Goal: Register for event/course: Register for event/course

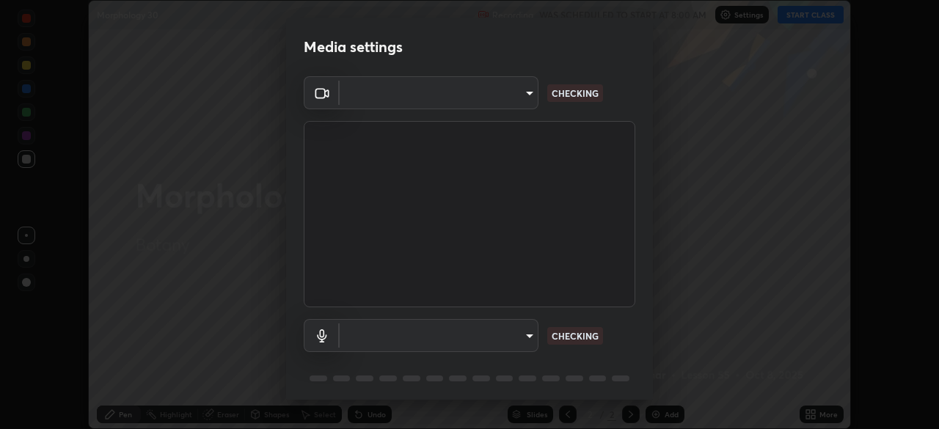
click at [792, 21] on div "Media settings ​ CHECKING ​ CHECKING 1 / 5 Next" at bounding box center [469, 214] width 939 height 429
click at [792, 19] on div "Media settings ​ CHECKING ​ CHECKING 1 / 5 Next" at bounding box center [469, 214] width 939 height 429
type input "fd61e1b4c03a4778500e2e8730ab38d3a8941c853d38affeb6af643eb9af9756"
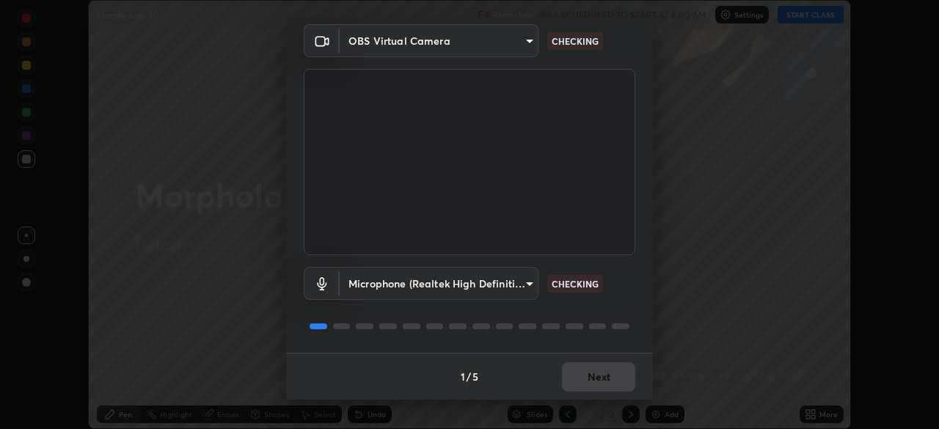
click at [509, 289] on body "Erase all Morphology 30 Recording WAS SCHEDULED TO START AT 8:00 AM Settings ST…" at bounding box center [469, 214] width 939 height 429
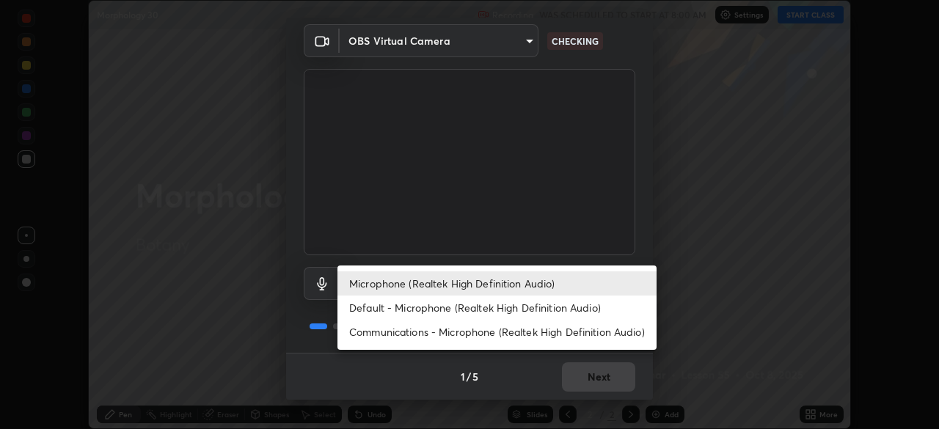
click at [520, 284] on li "Microphone (Realtek High Definition Audio)" at bounding box center [497, 284] width 319 height 24
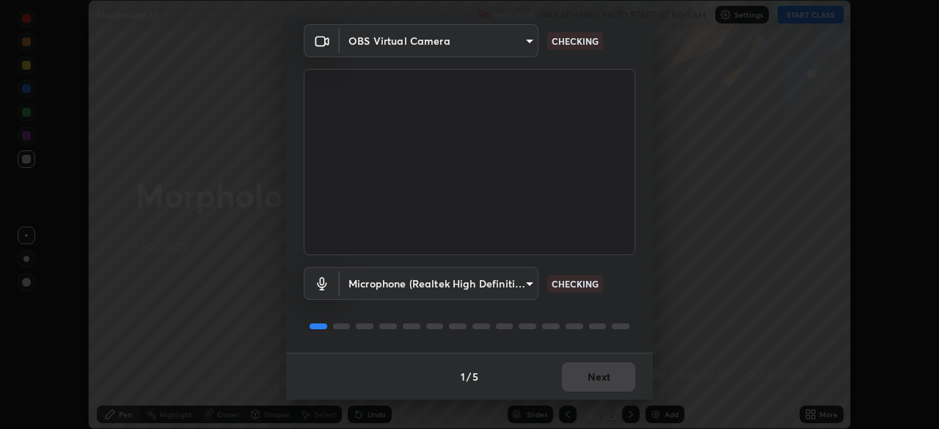
click at [527, 284] on body "Erase all Morphology 30 Recording WAS SCHEDULED TO START AT 8:00 AM Settings ST…" at bounding box center [469, 214] width 939 height 429
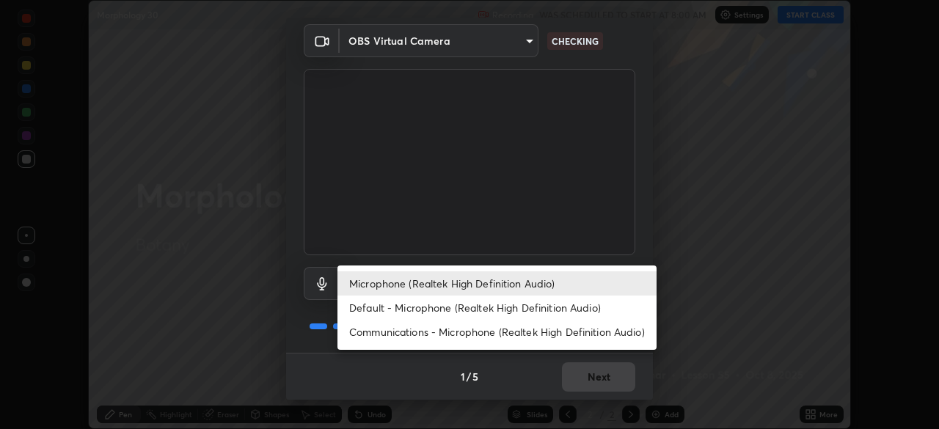
click at [500, 312] on li "Default - Microphone (Realtek High Definition Audio)" at bounding box center [497, 308] width 319 height 24
type input "default"
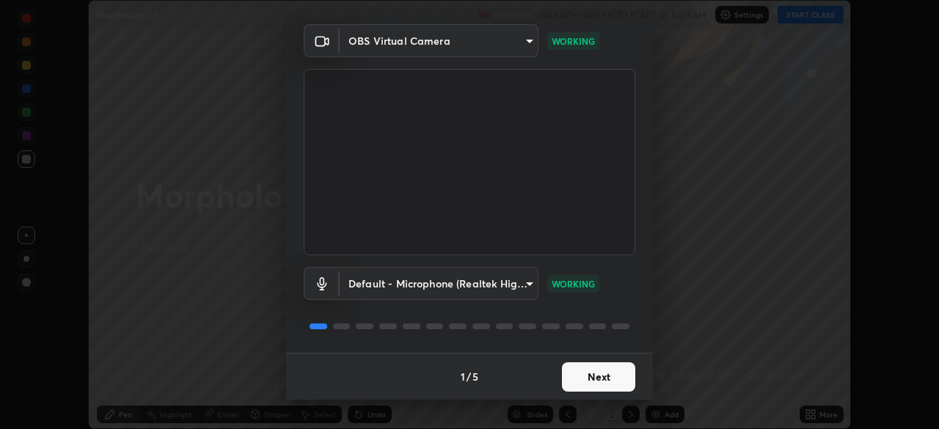
click at [610, 380] on button "Next" at bounding box center [598, 377] width 73 height 29
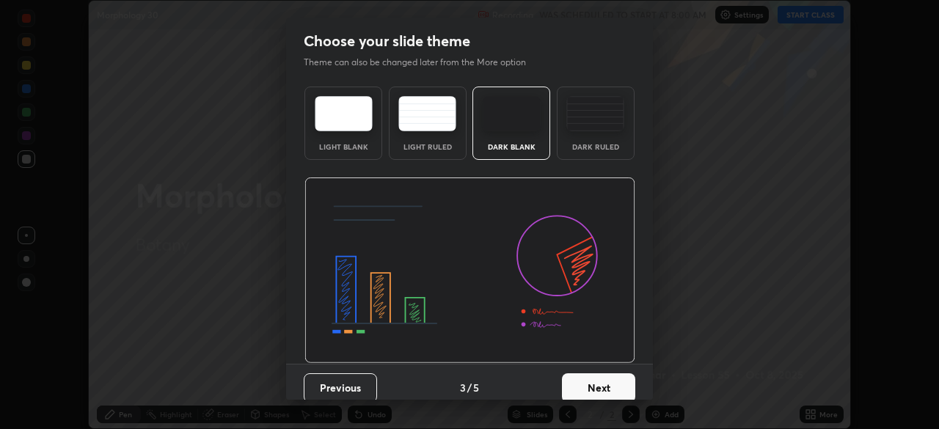
click at [617, 382] on button "Next" at bounding box center [598, 388] width 73 height 29
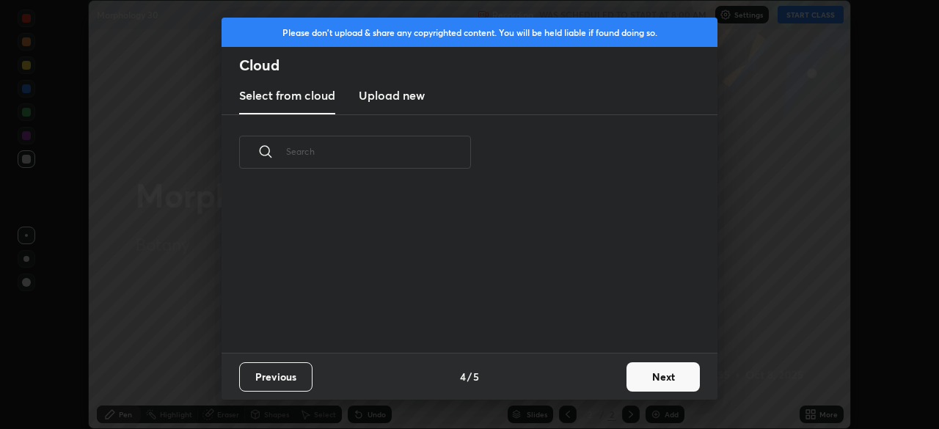
click at [629, 381] on button "Next" at bounding box center [663, 377] width 73 height 29
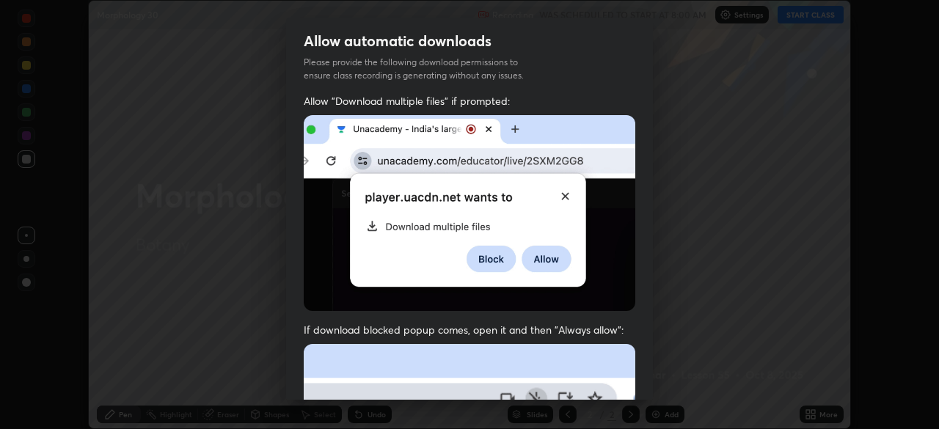
click at [641, 372] on div "Allow "Download multiple files" if prompted: If download blocked popup comes, o…" at bounding box center [469, 403] width 367 height 618
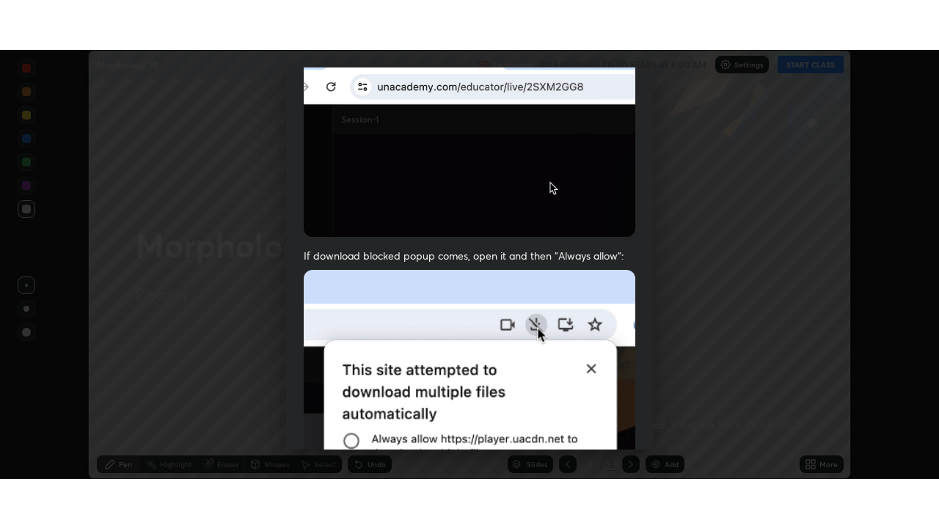
scroll to position [352, 0]
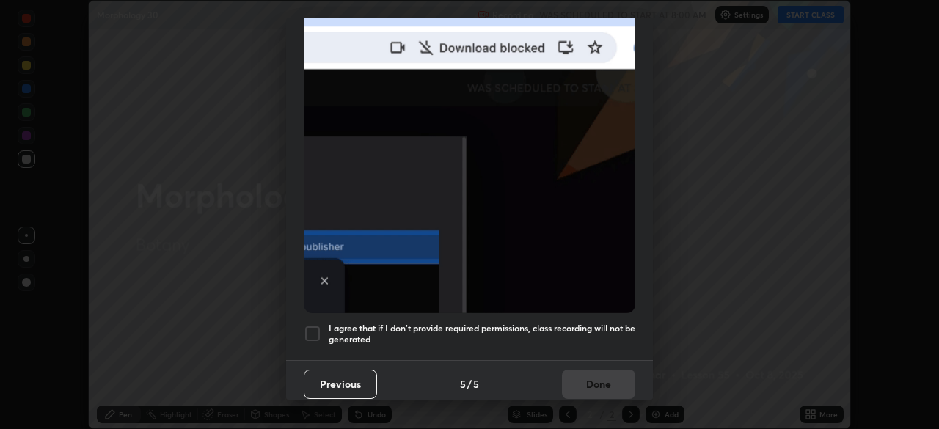
click at [580, 323] on h5 "I agree that if I don't provide required permissions, class recording will not …" at bounding box center [482, 334] width 307 height 23
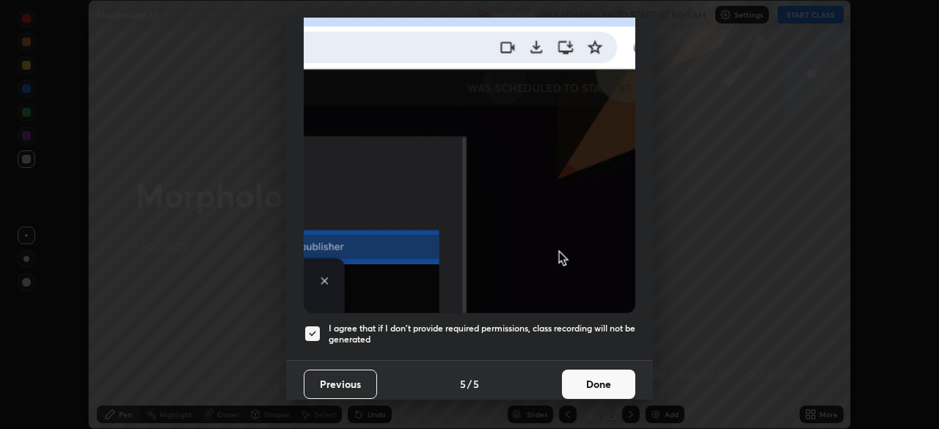
click at [592, 382] on button "Done" at bounding box center [598, 384] width 73 height 29
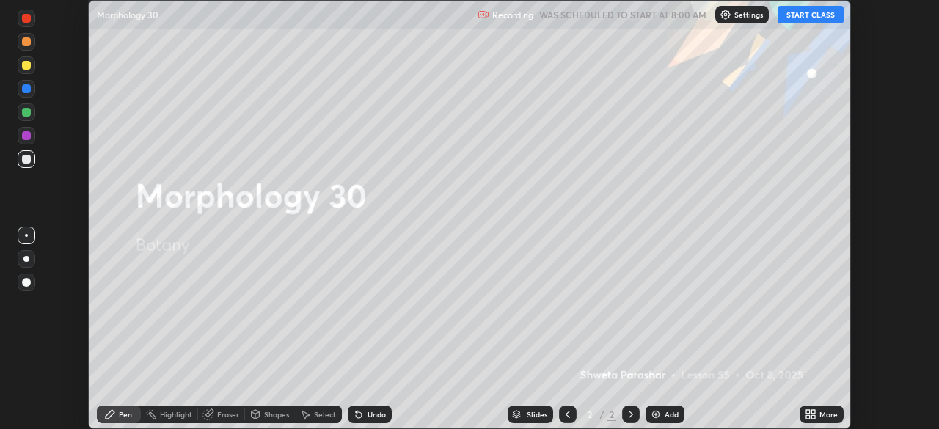
click at [818, 16] on button "START CLASS" at bounding box center [811, 15] width 66 height 18
click at [821, 407] on div "More" at bounding box center [822, 415] width 44 height 18
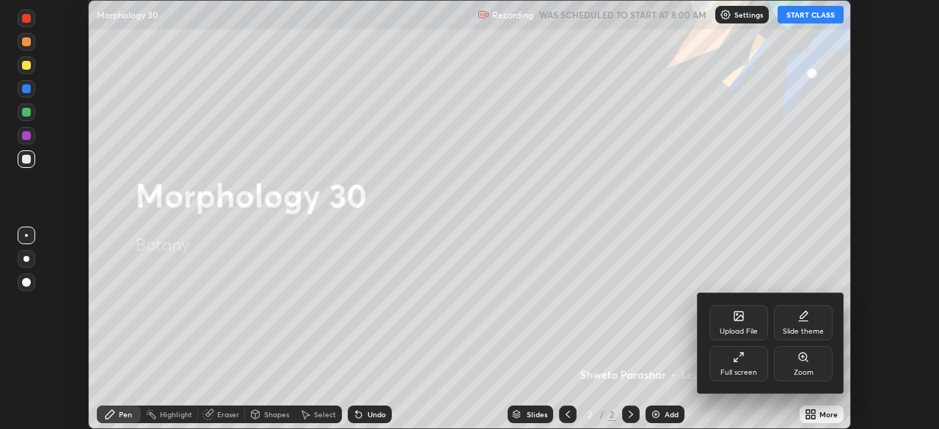
click at [754, 369] on div "Full screen" at bounding box center [739, 372] width 37 height 7
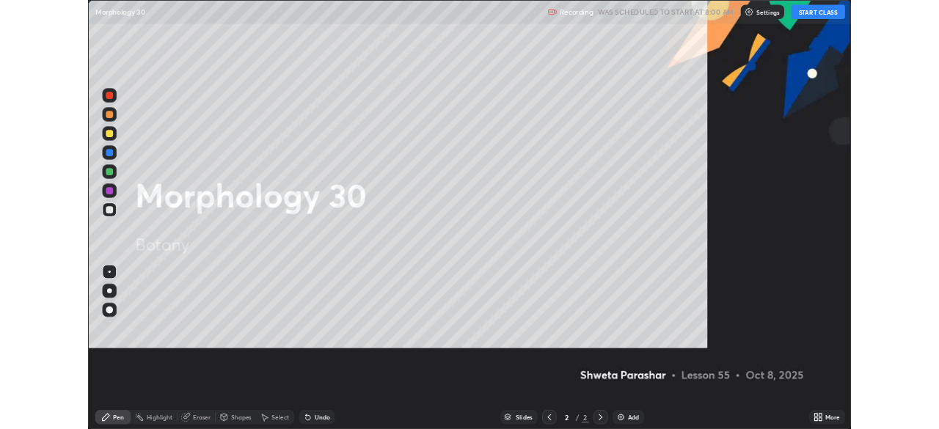
scroll to position [528, 939]
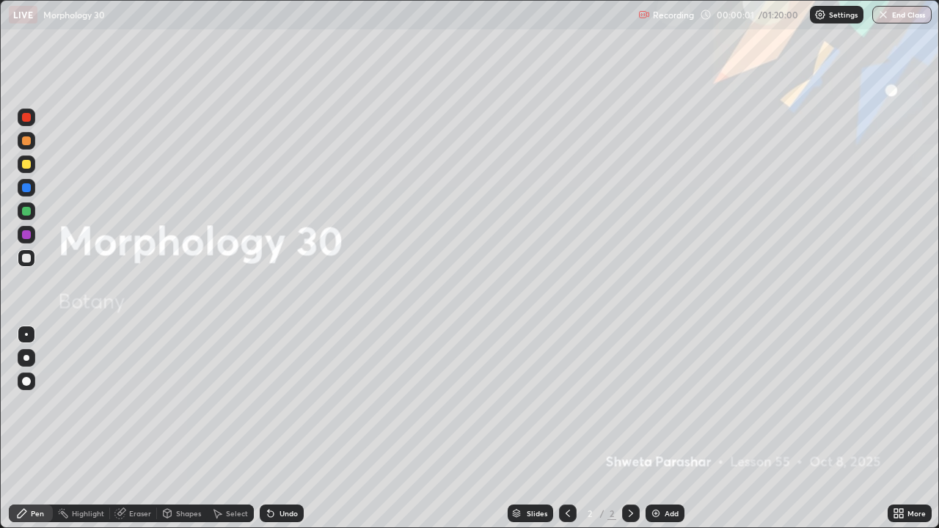
click at [669, 429] on div "Add" at bounding box center [672, 513] width 14 height 7
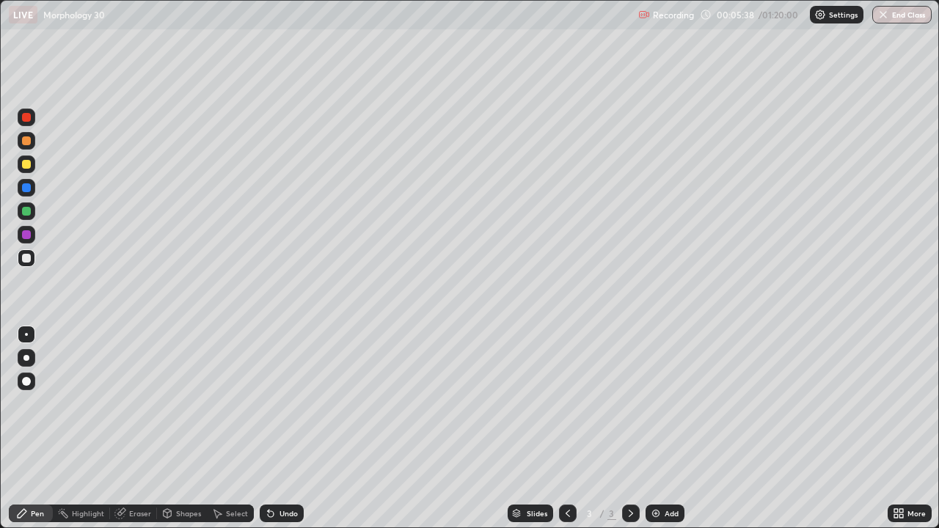
click at [908, 429] on div "More" at bounding box center [917, 513] width 18 height 7
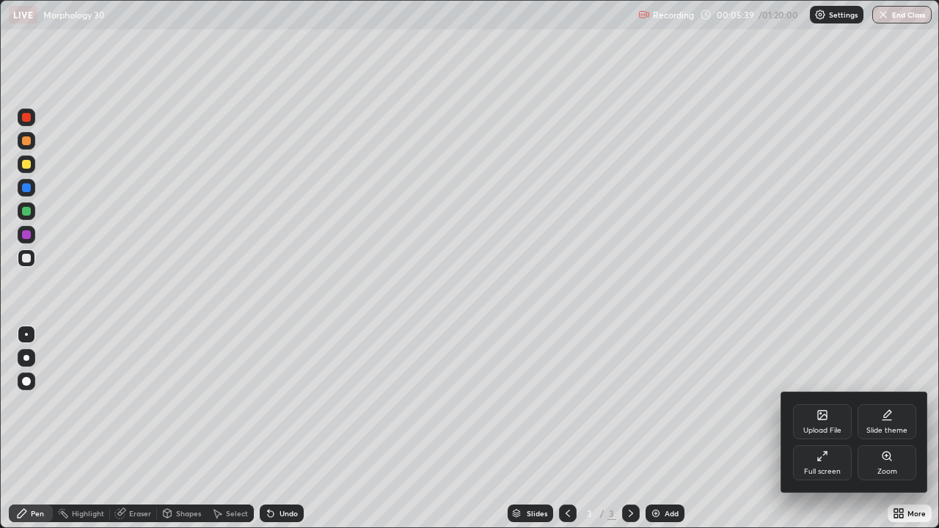
click at [823, 429] on div "Full screen" at bounding box center [822, 463] width 59 height 35
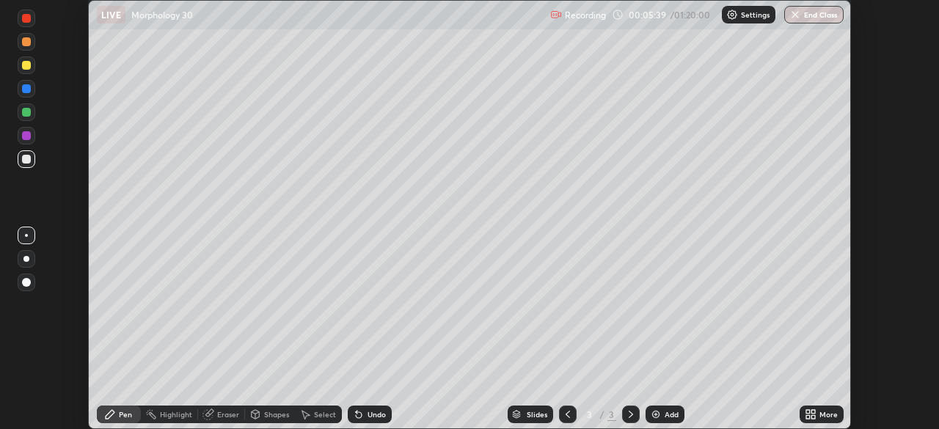
scroll to position [72965, 72455]
